Goal: Information Seeking & Learning: Learn about a topic

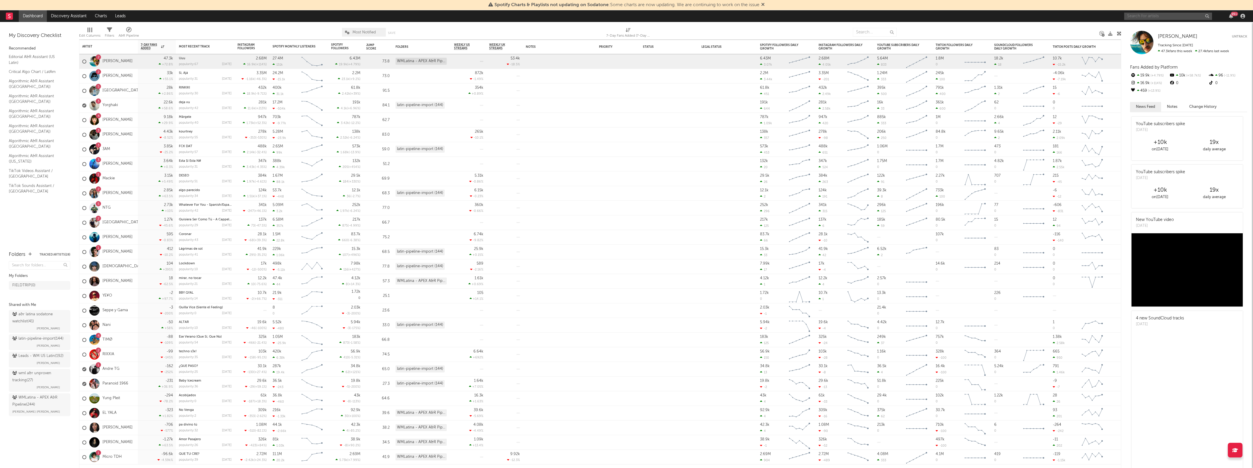
click at [1154, 16] on input "text" at bounding box center [1169, 16] width 88 height 7
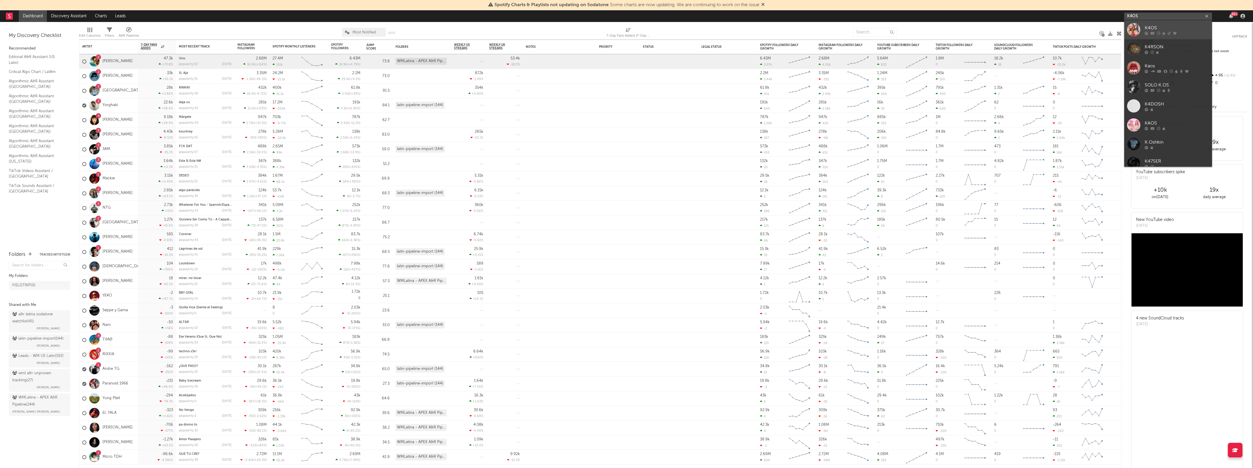
type input "K4OS"
click at [1150, 29] on div "K4OS" at bounding box center [1177, 27] width 64 height 7
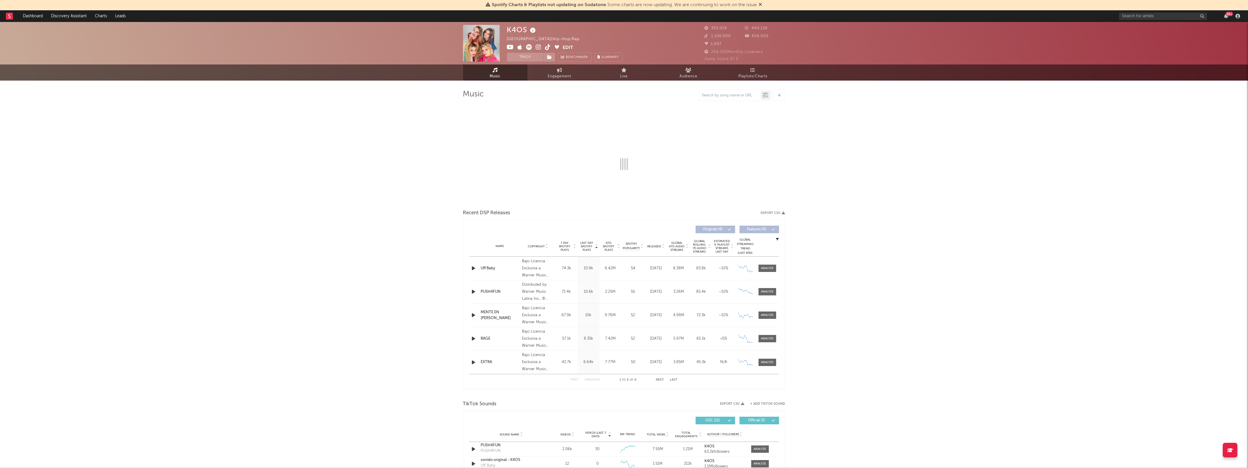
select select "6m"
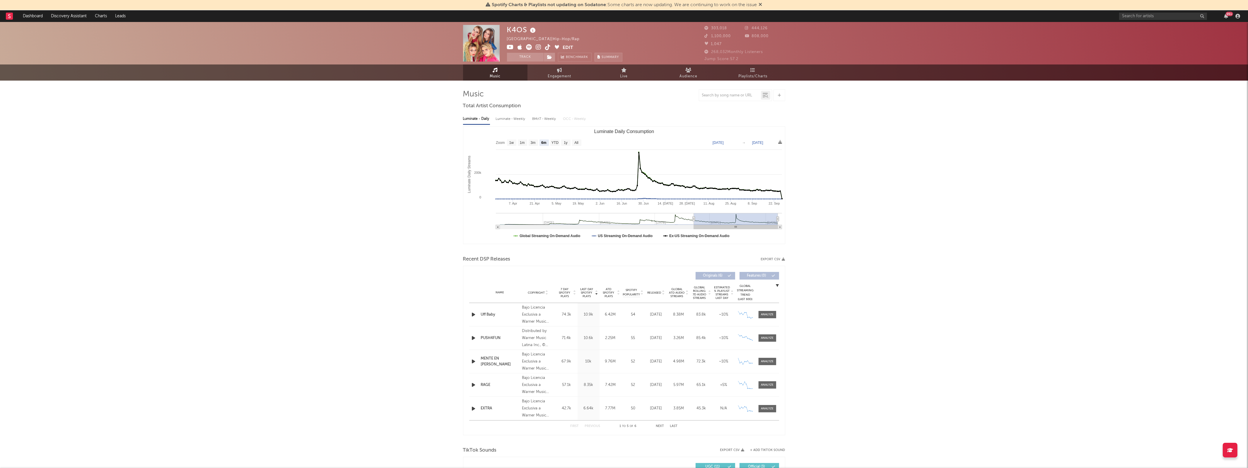
click at [604, 55] on button "Summary" at bounding box center [609, 57] width 28 height 9
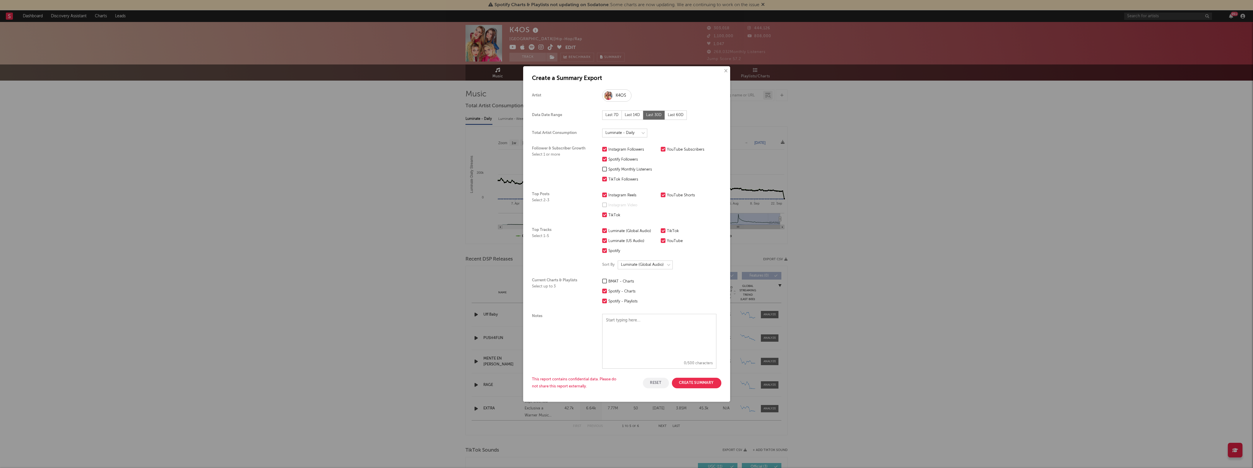
click at [730, 67] on div "× Create a Summary Export Artist K4OS Data Date Range Last 7D Last 14D Last 30D…" at bounding box center [626, 233] width 207 height 335
click at [726, 68] on button "×" at bounding box center [725, 71] width 6 height 6
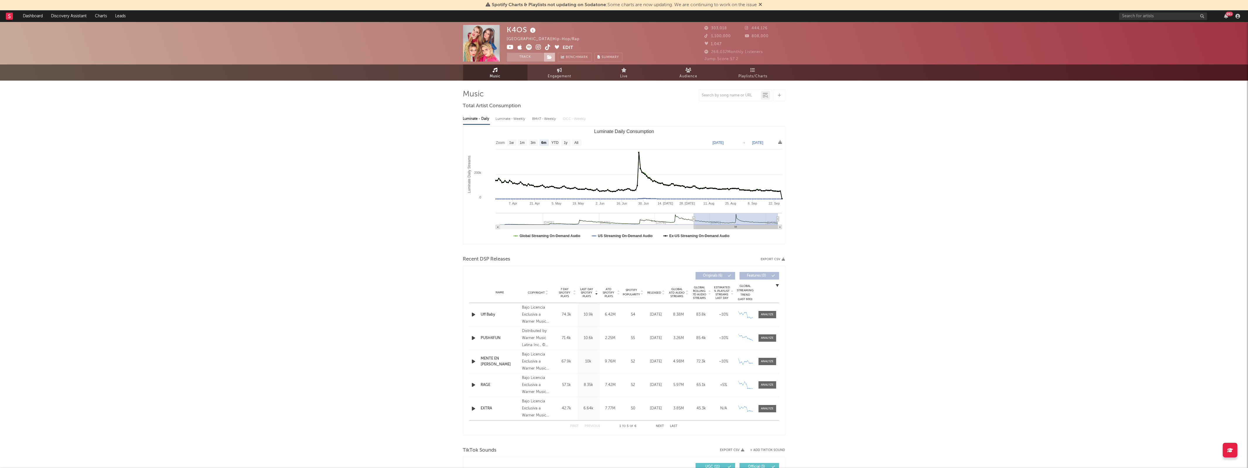
click at [549, 58] on icon at bounding box center [549, 57] width 5 height 4
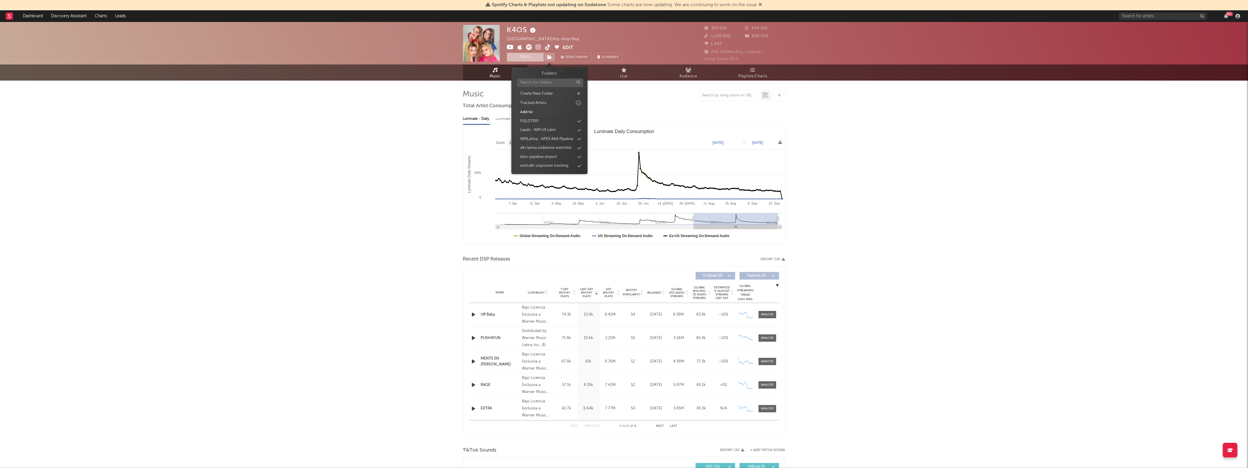
click at [541, 58] on button "Track" at bounding box center [525, 57] width 37 height 9
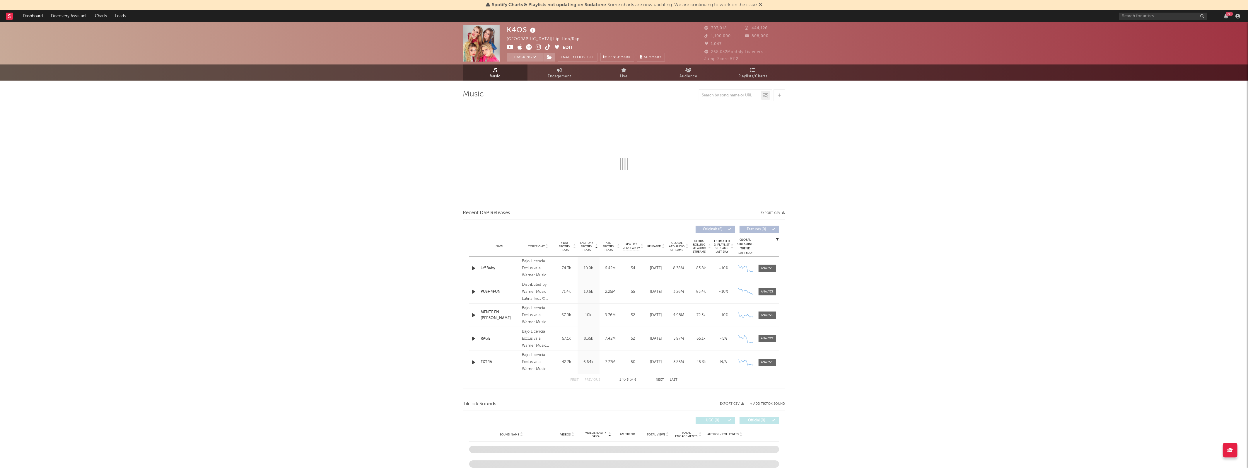
click at [532, 31] on icon at bounding box center [533, 30] width 8 height 8
select select "6m"
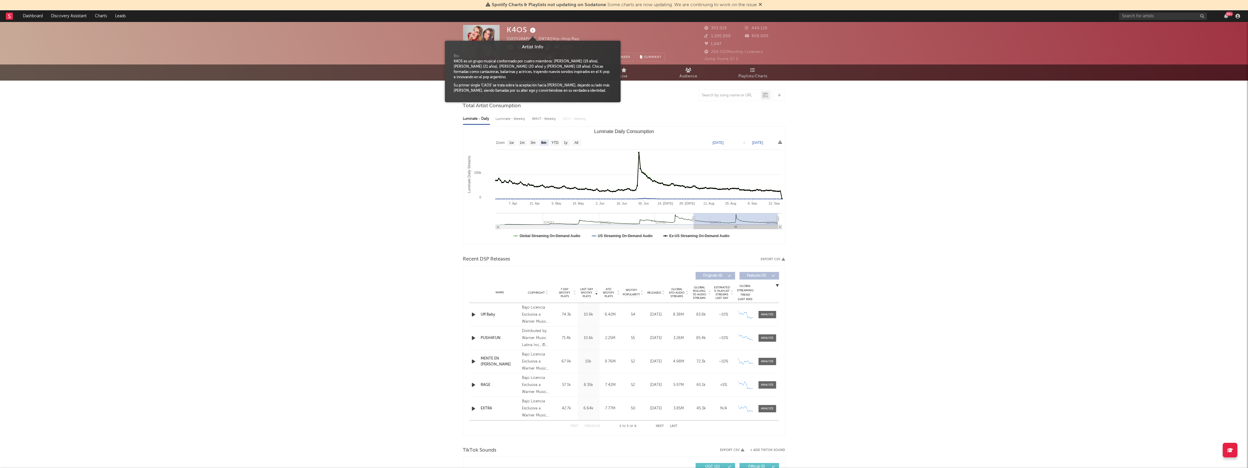
click at [533, 28] on icon at bounding box center [533, 30] width 8 height 8
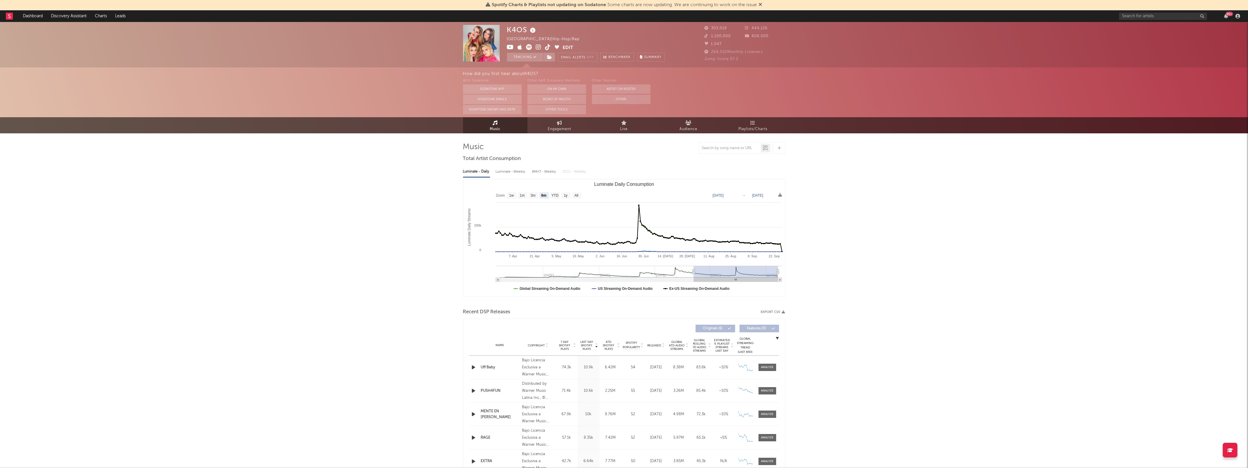
click at [532, 31] on icon at bounding box center [533, 30] width 8 height 8
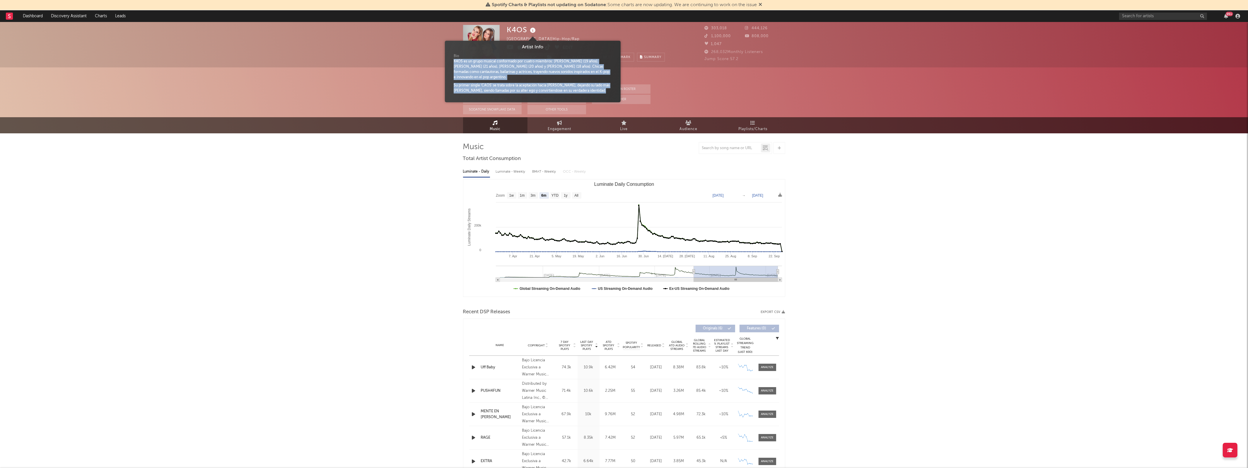
drag, startPoint x: 453, startPoint y: 60, endPoint x: 609, endPoint y: 94, distance: 160.1
click at [609, 94] on div "Bio K4OS es un grupo musical conformado por cuatro miembros: [PERSON_NAME] (19 …" at bounding box center [532, 75] width 167 height 49
copy div "K4OS es un grupo musical conformado por cuatro miembros: [PERSON_NAME] (19 años…"
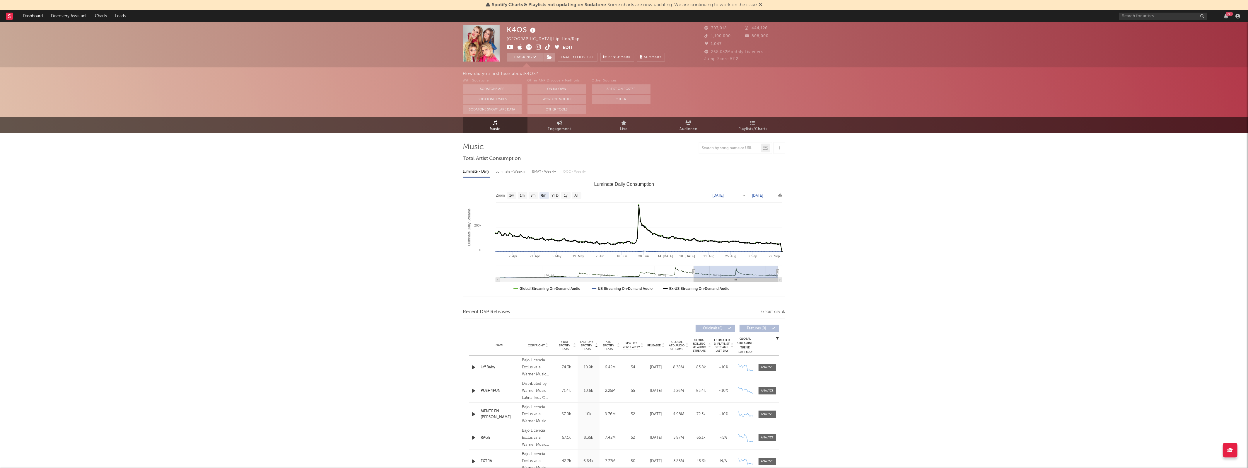
drag, startPoint x: 737, startPoint y: 95, endPoint x: 715, endPoint y: 76, distance: 28.0
click at [737, 95] on div "With Sodatone Sodatone App Sodatone Emails Sodatone Snowflake Data Other A&R Di…" at bounding box center [855, 95] width 785 height 37
click at [530, 46] on icon at bounding box center [529, 47] width 6 height 6
